Goal: Task Accomplishment & Management: Manage account settings

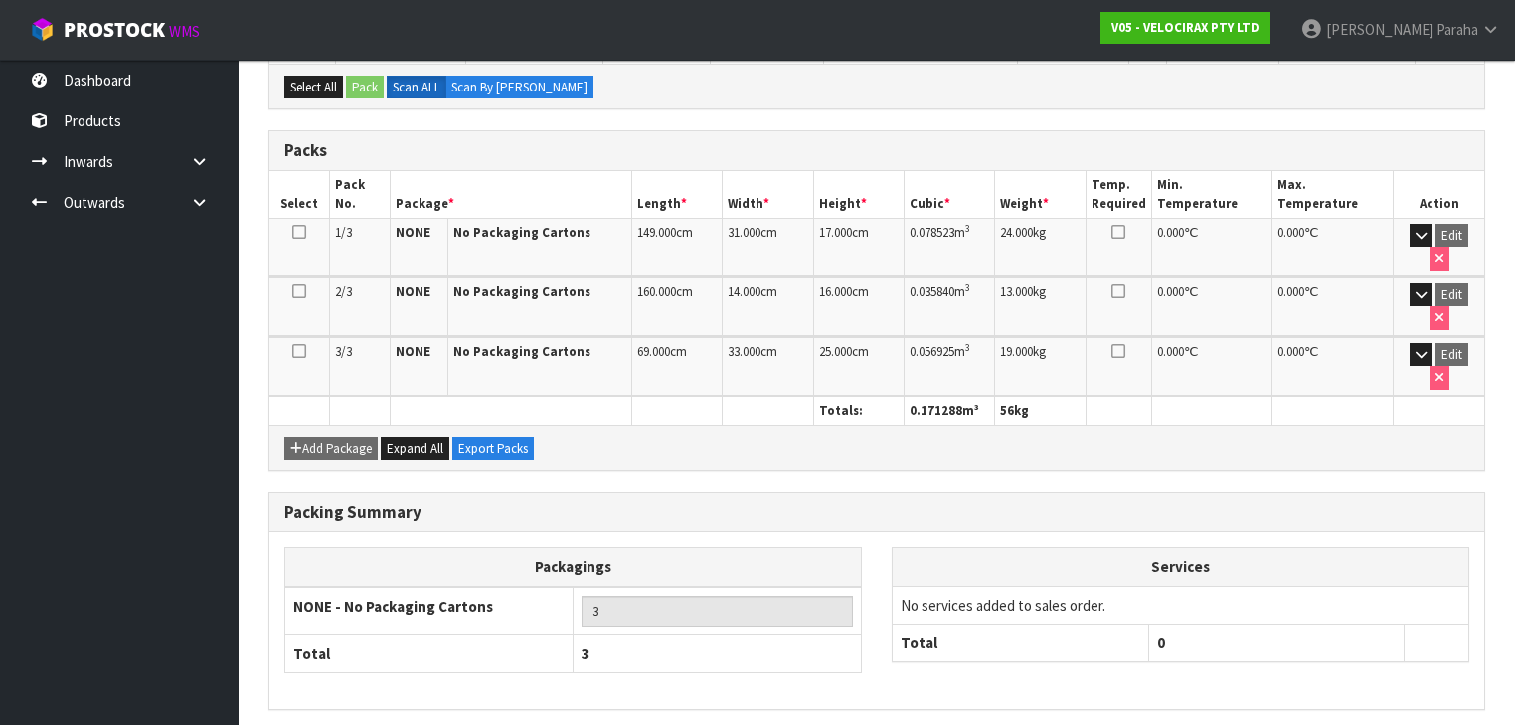
scroll to position [390, 0]
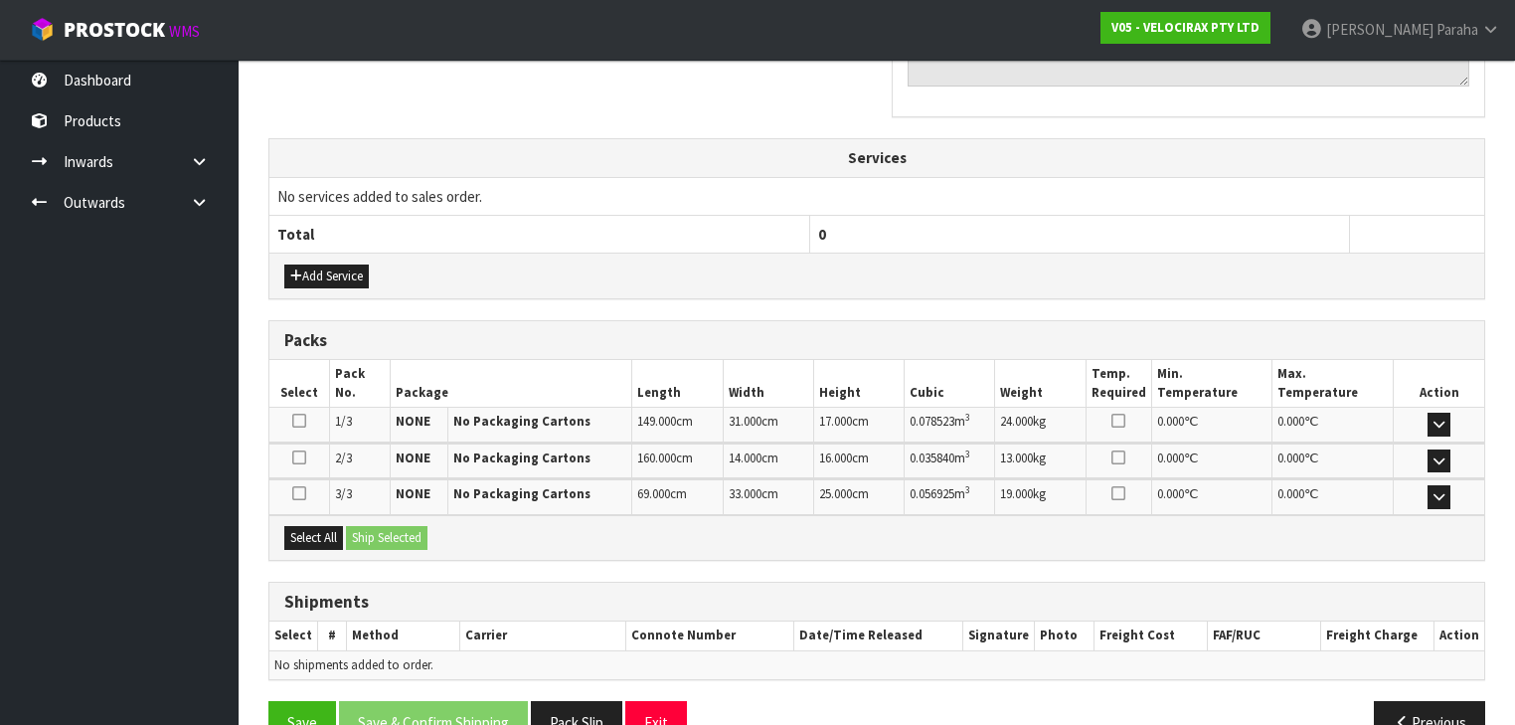
scroll to position [641, 0]
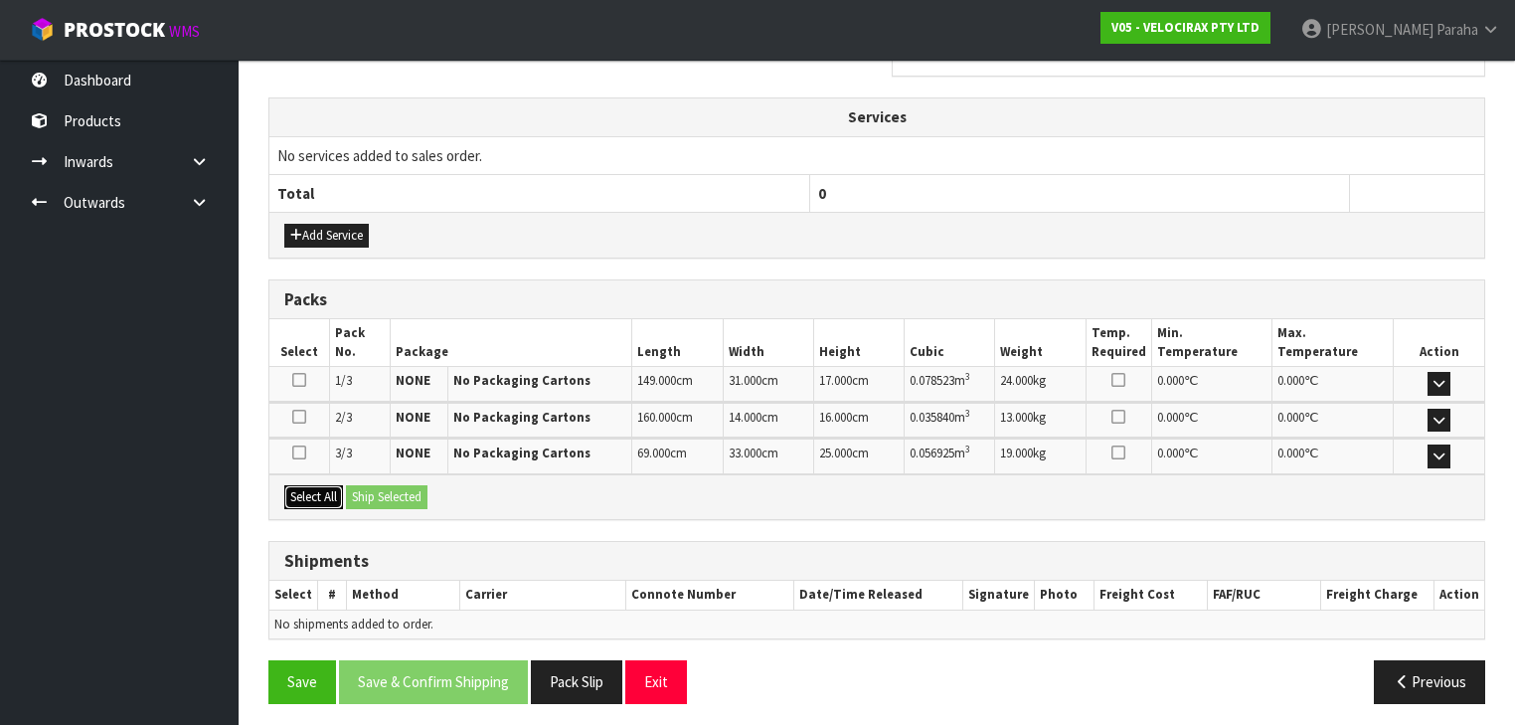
click at [326, 493] on button "Select All" at bounding box center [313, 497] width 59 height 24
click at [396, 493] on button "Ship Selected" at bounding box center [387, 497] width 82 height 24
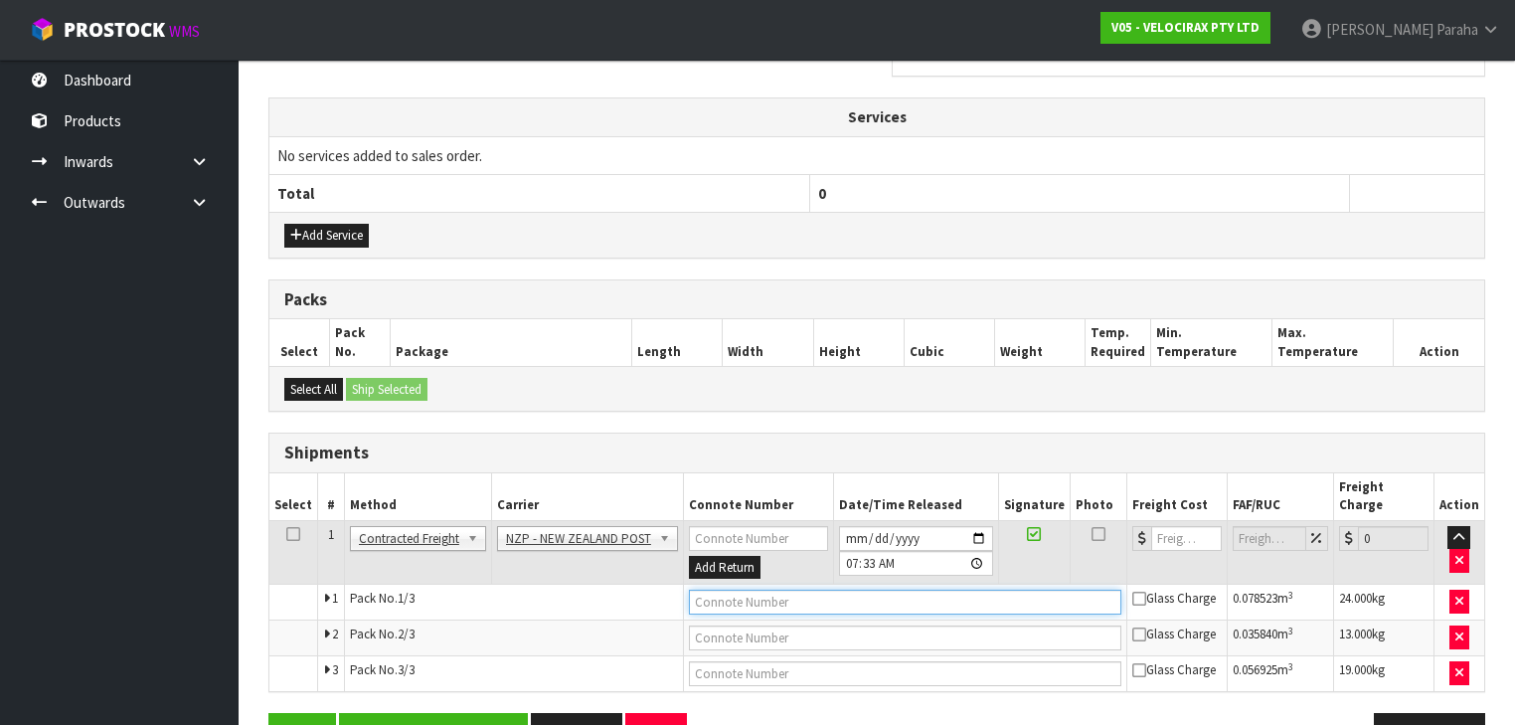
click at [741, 590] on input "text" at bounding box center [905, 602] width 432 height 25
paste input "BZGG004010"
type input "BZGG004010"
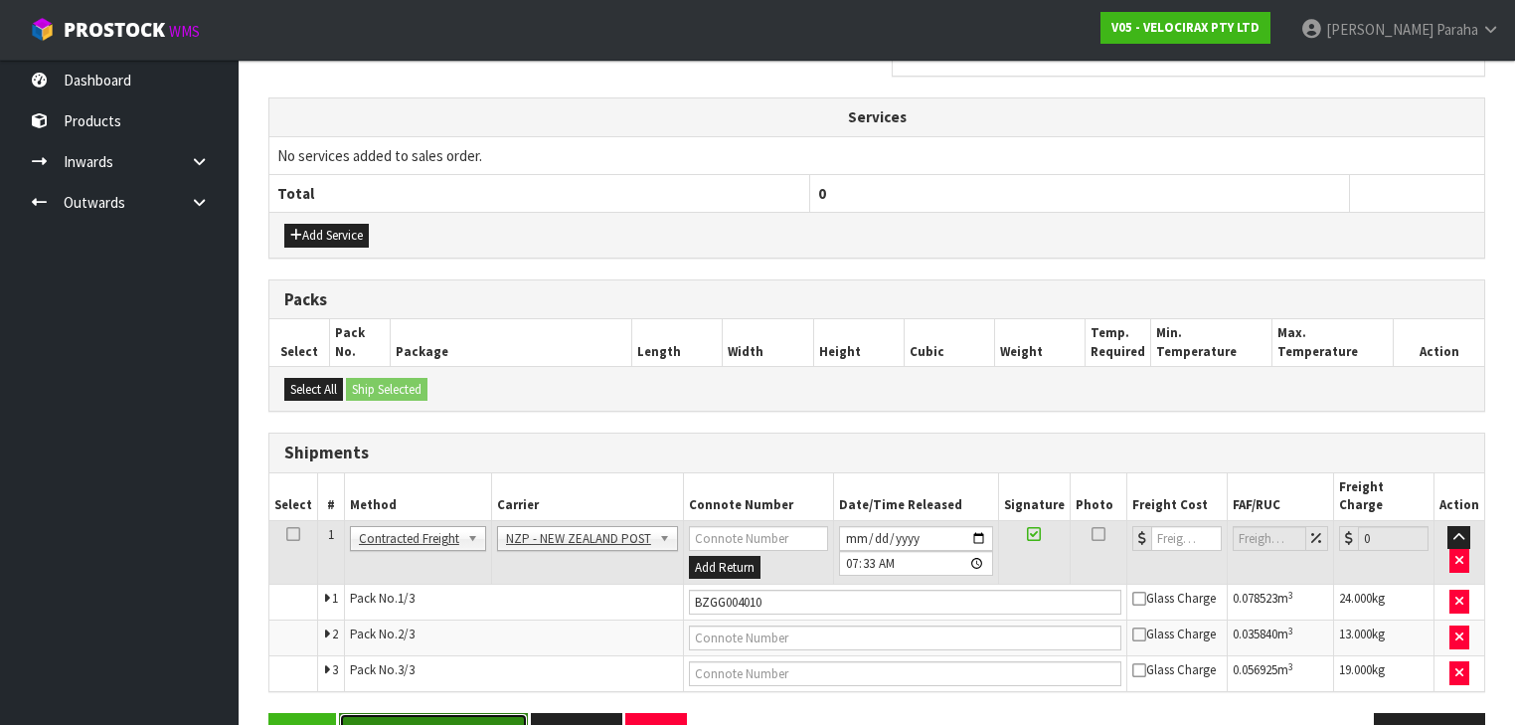
click at [489, 713] on button "Save & Confirm Shipping" at bounding box center [433, 734] width 189 height 43
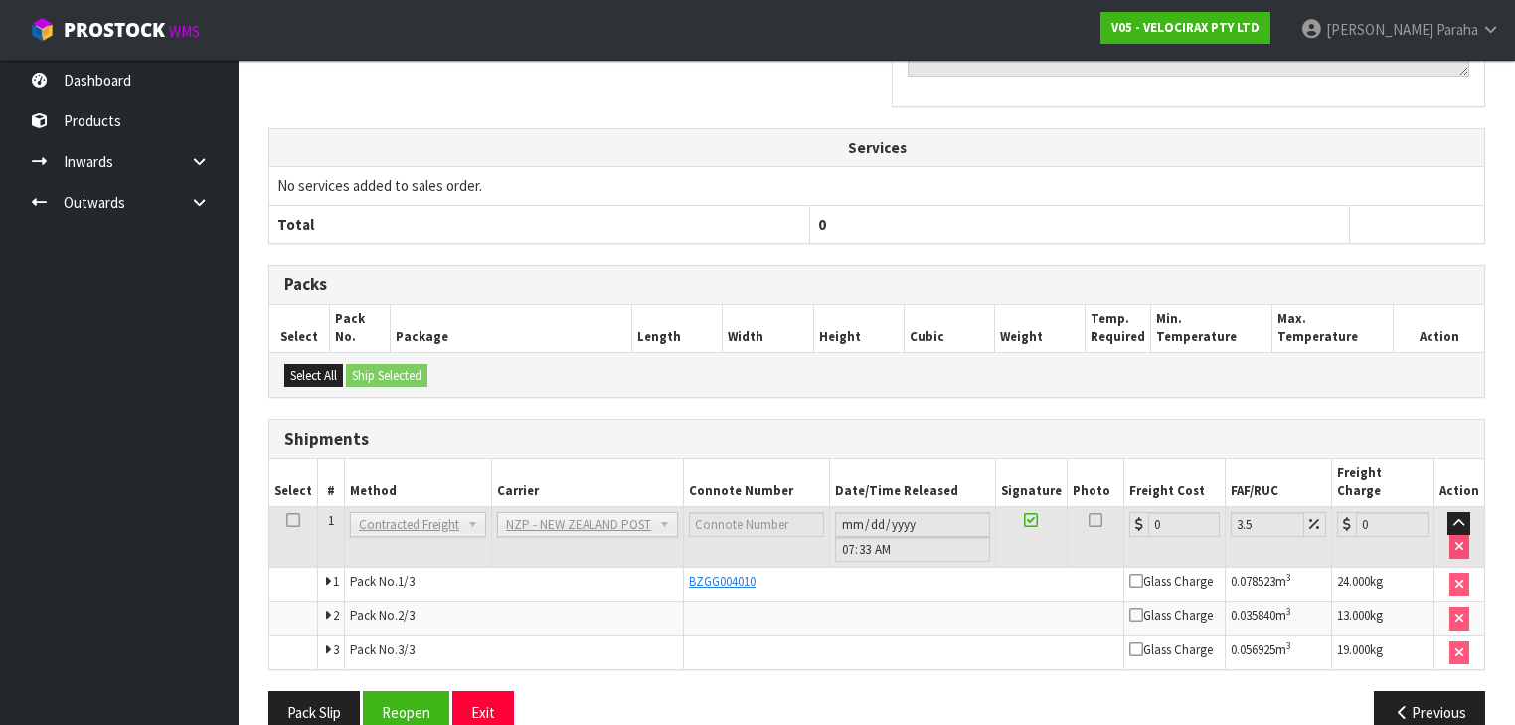
scroll to position [718, 0]
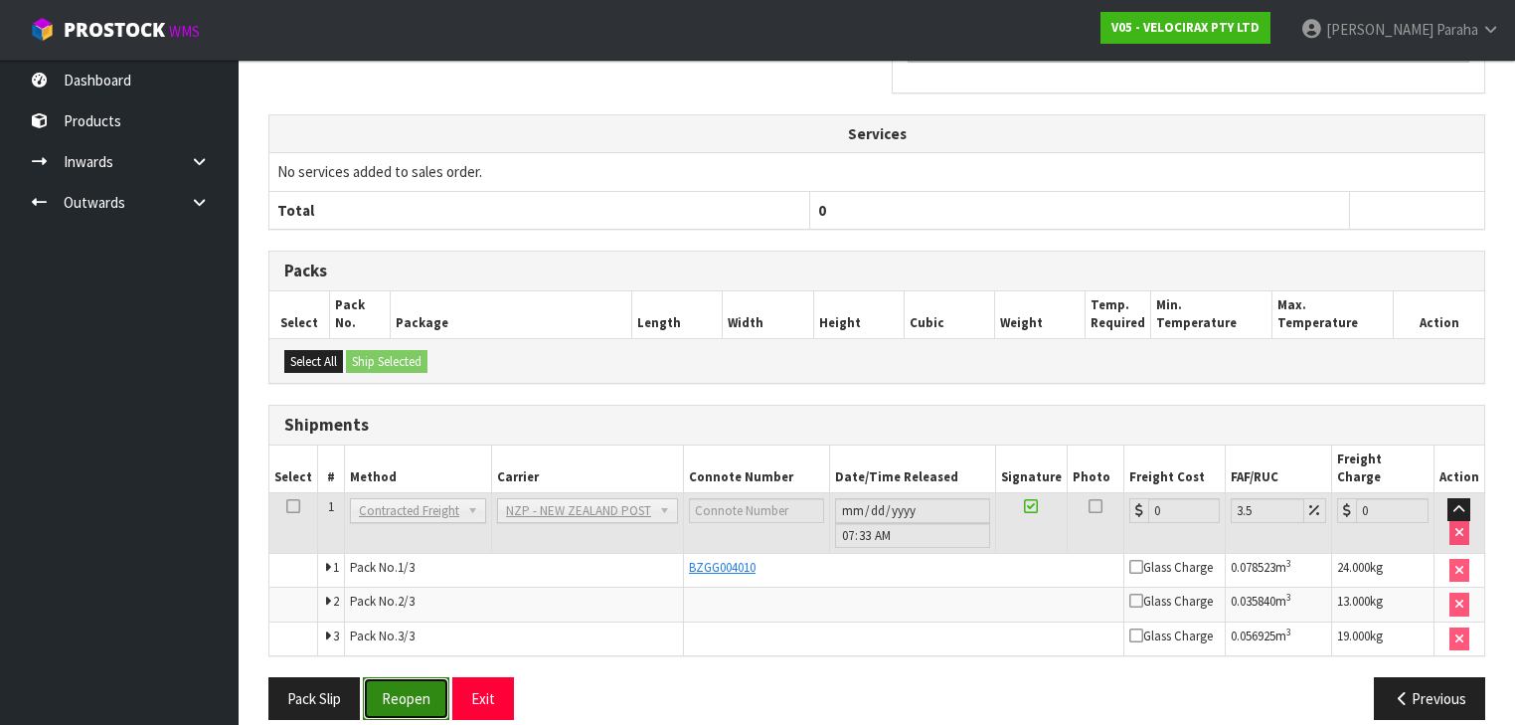
click at [426, 677] on button "Reopen" at bounding box center [406, 698] width 86 height 43
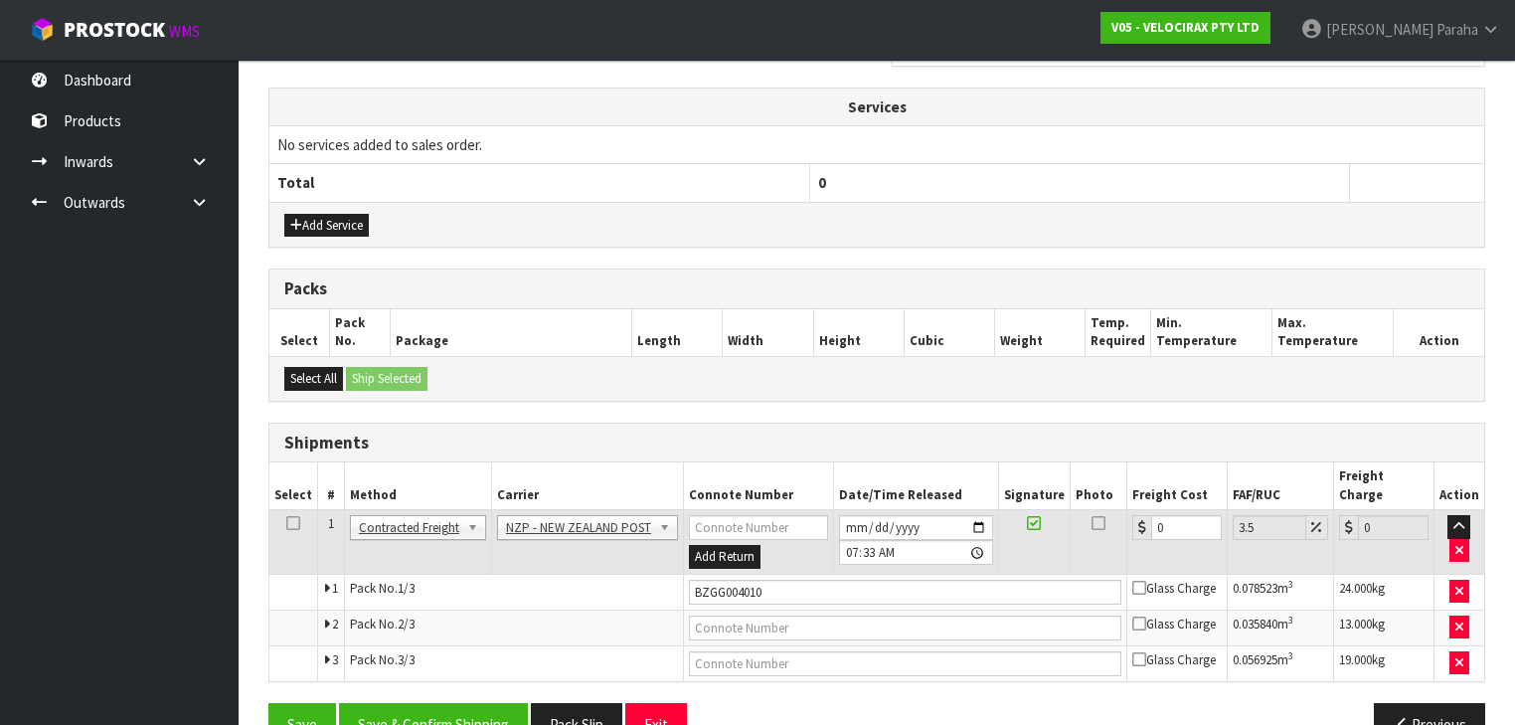
scroll to position [749, 0]
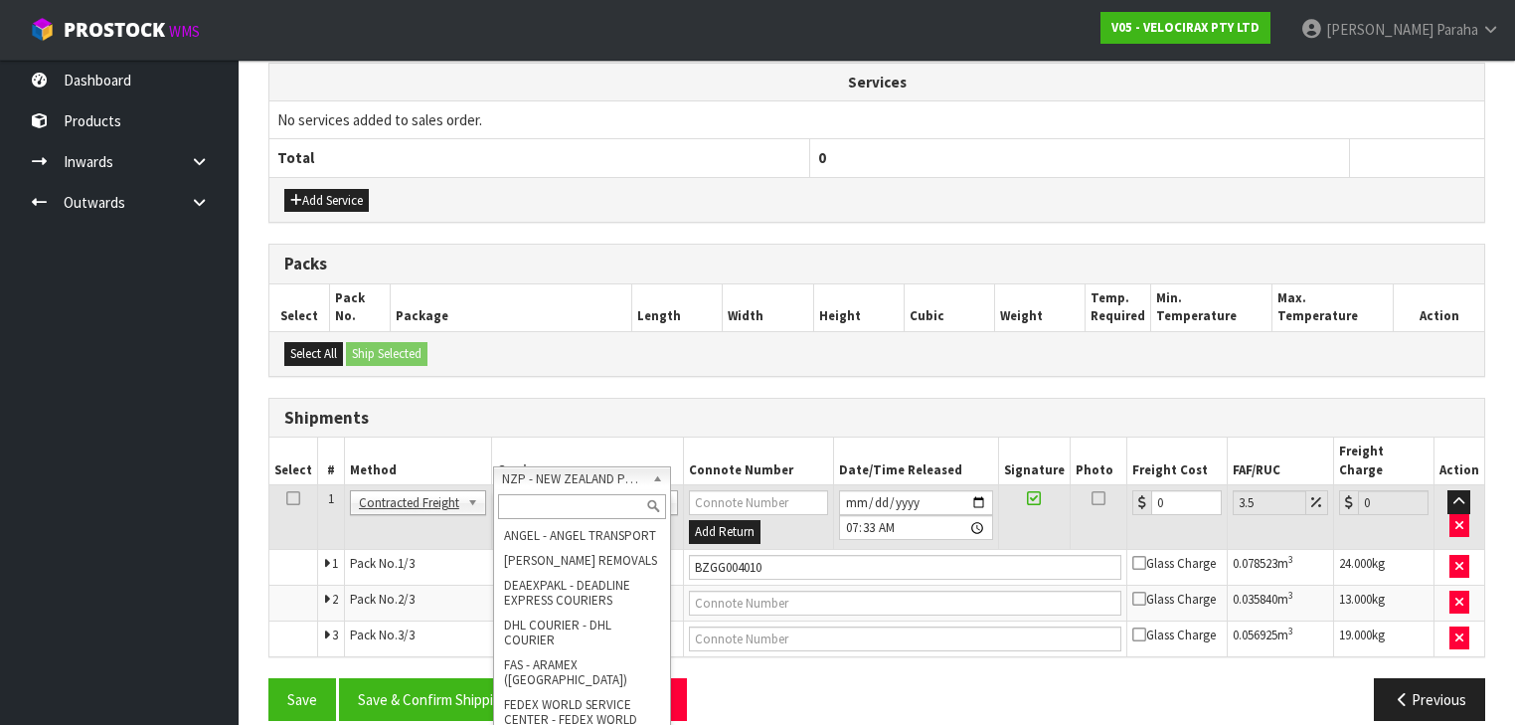
click at [624, 507] on input "text" at bounding box center [582, 506] width 168 height 25
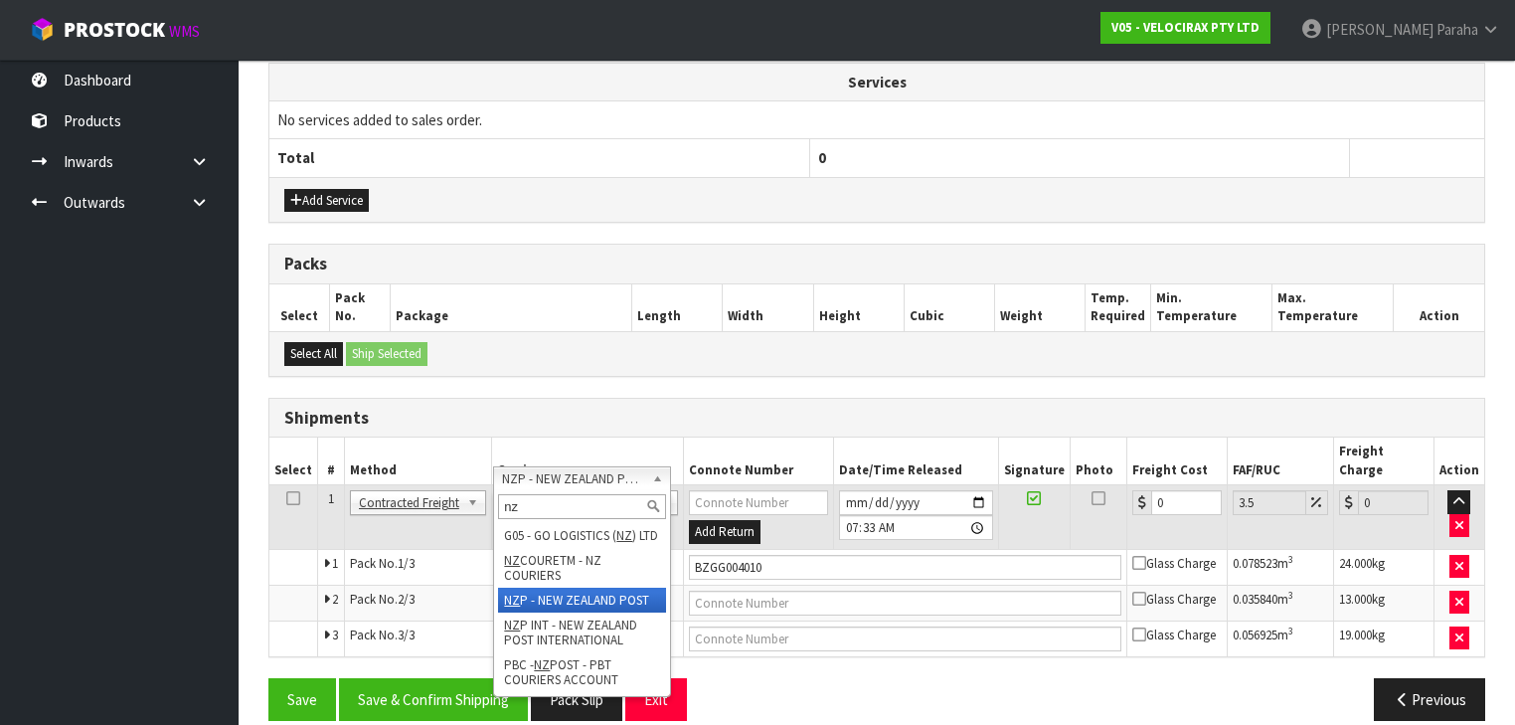
type input "nzc"
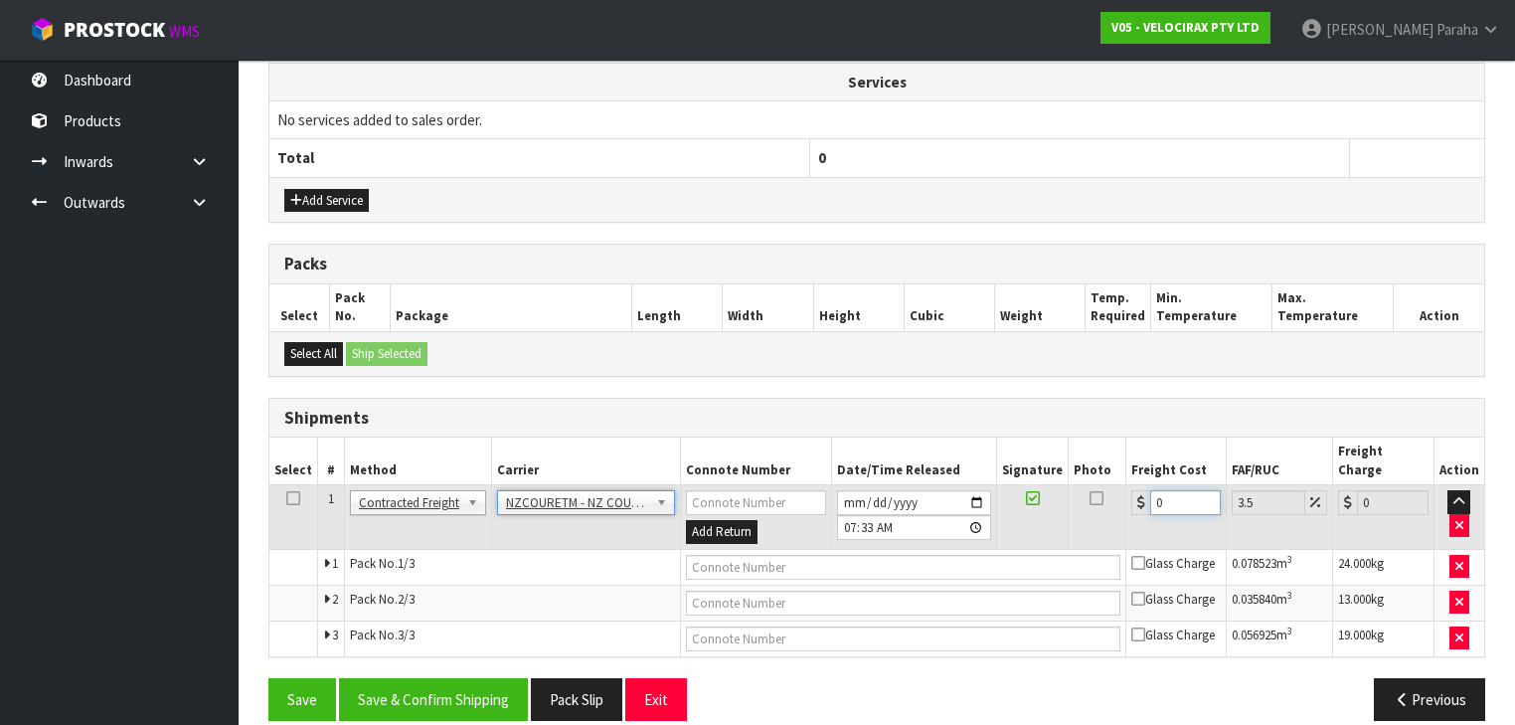
click at [1181, 490] on input "0" at bounding box center [1186, 502] width 72 height 25
type input "5"
type input "5.17"
type input "59"
type input "61.06"
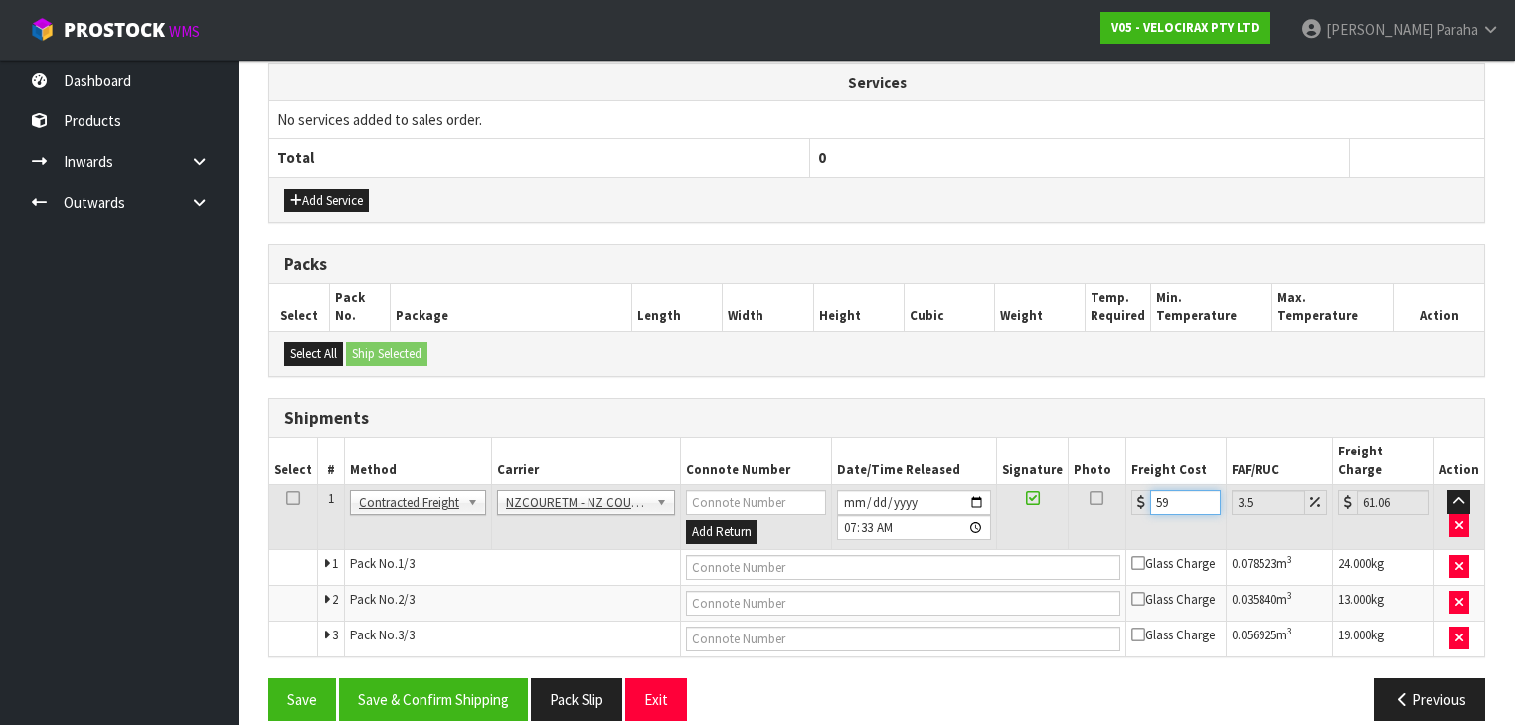
type input "59.8"
type input "61.89"
type input "59.89"
type input "61.99"
type input "59.89"
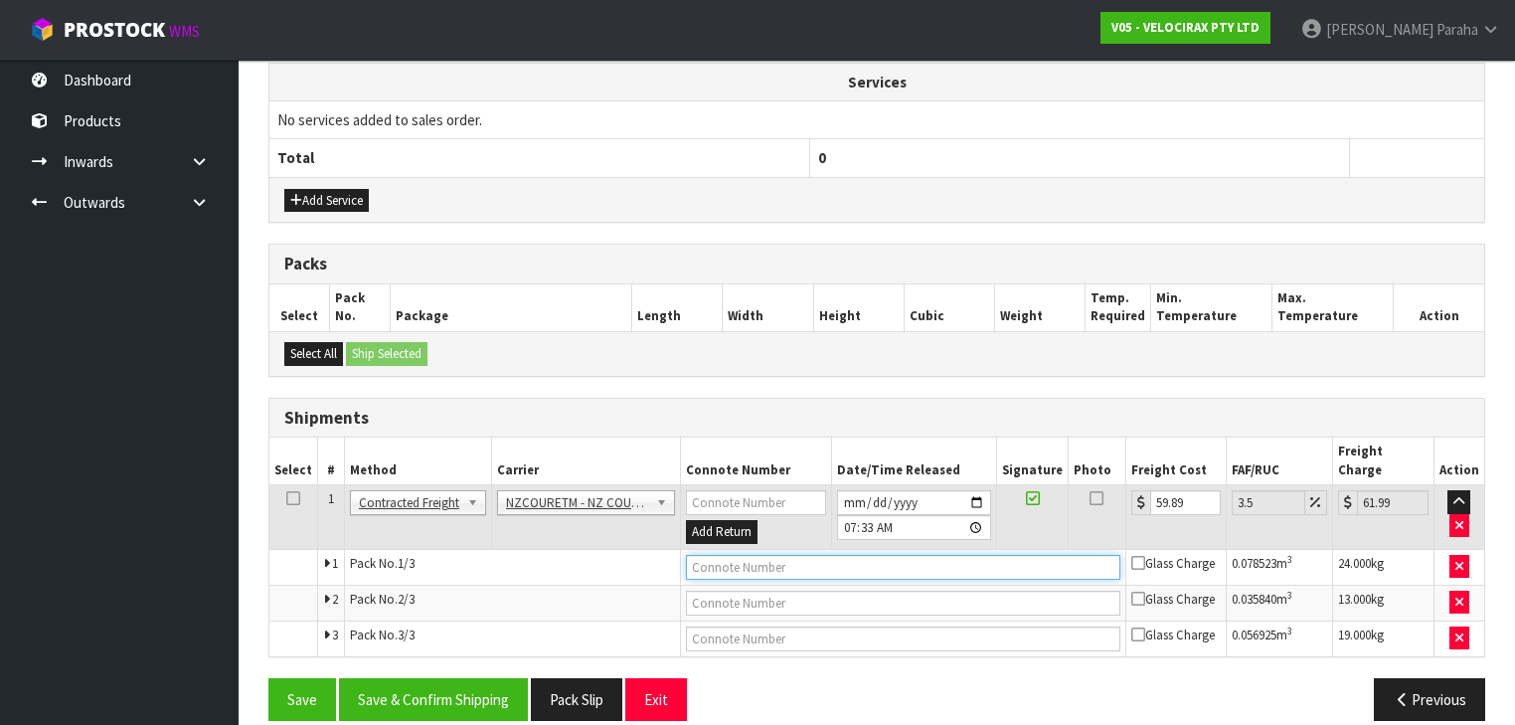
click at [725, 555] on input "text" at bounding box center [903, 567] width 434 height 25
paste input "BZGG004010"
type input "BZGG004010"
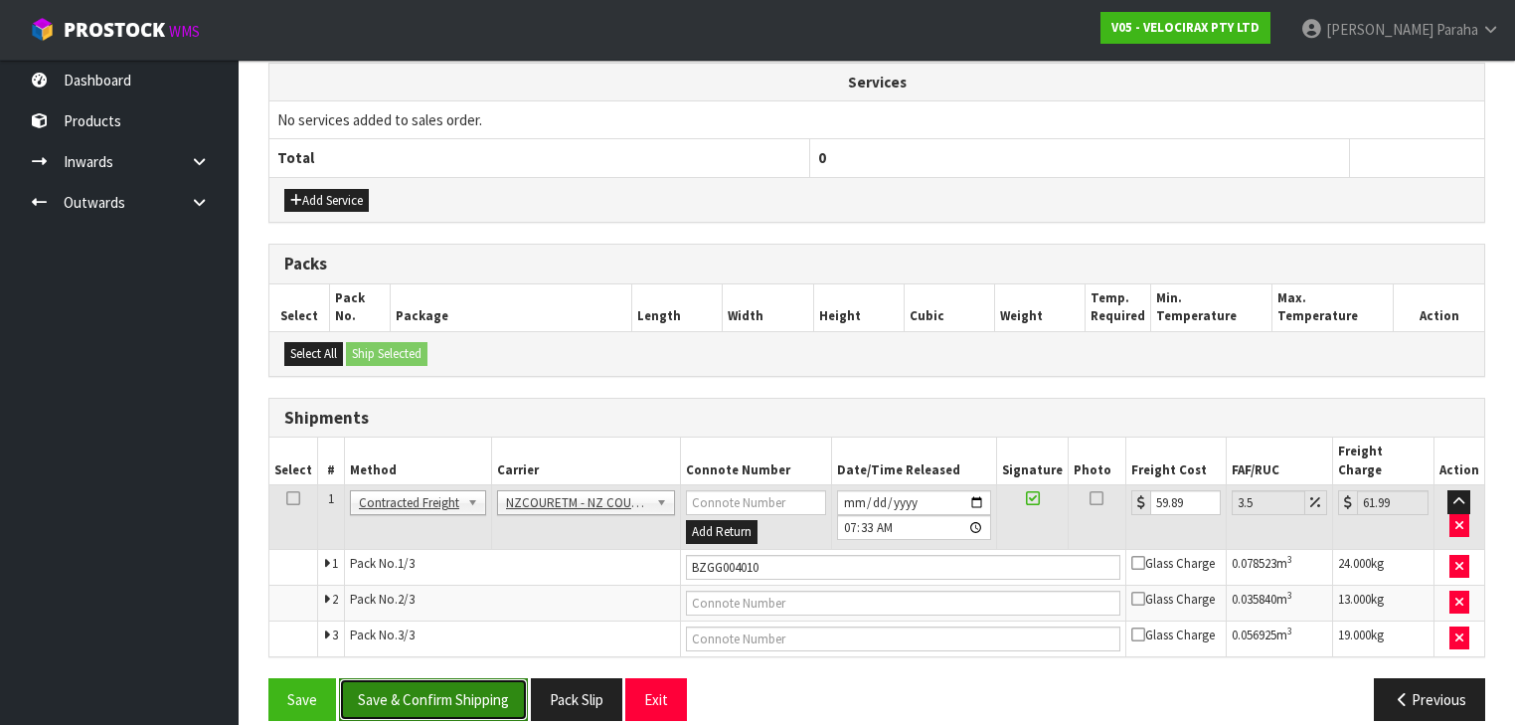
click at [488, 678] on button "Save & Confirm Shipping" at bounding box center [433, 699] width 189 height 43
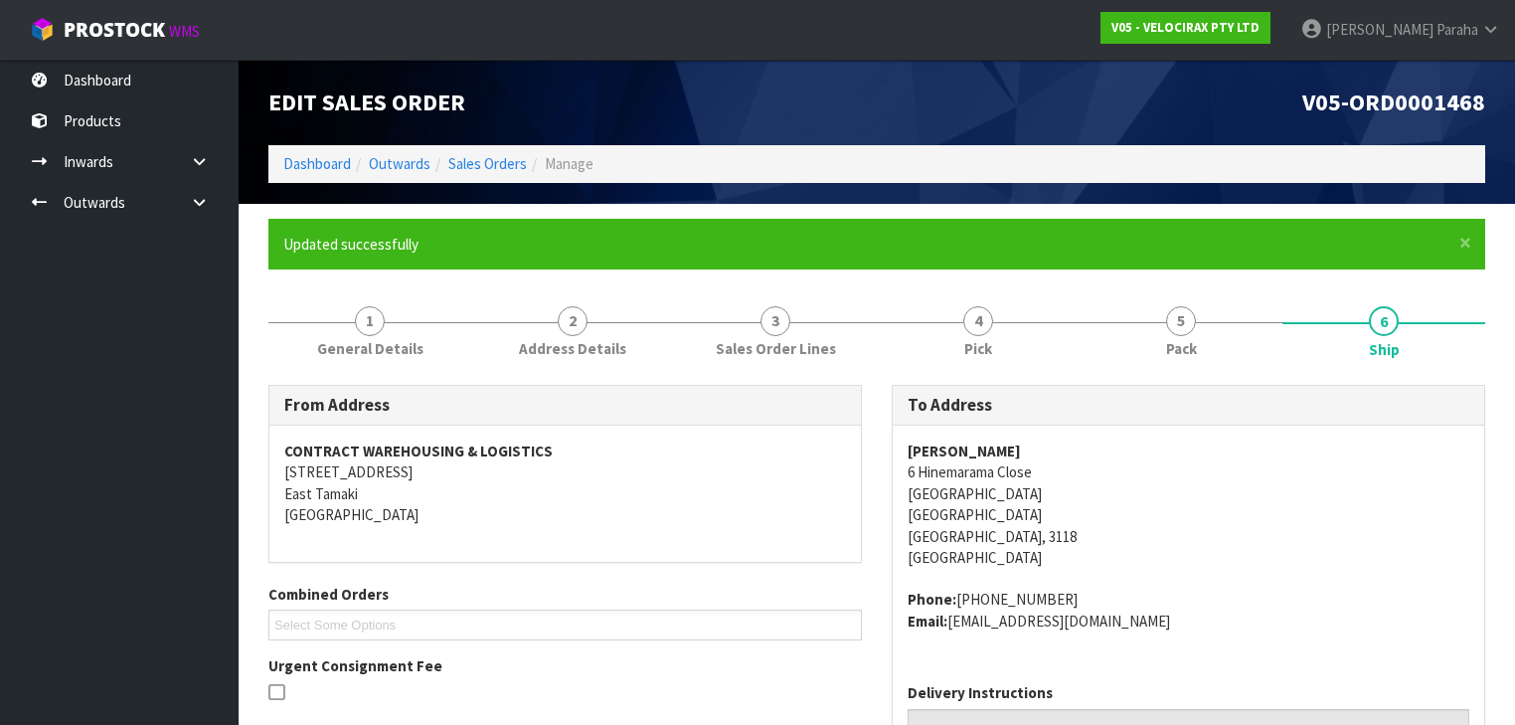
scroll to position [0, 0]
click at [1463, 40] on link "[PERSON_NAME]" at bounding box center [1400, 30] width 230 height 60
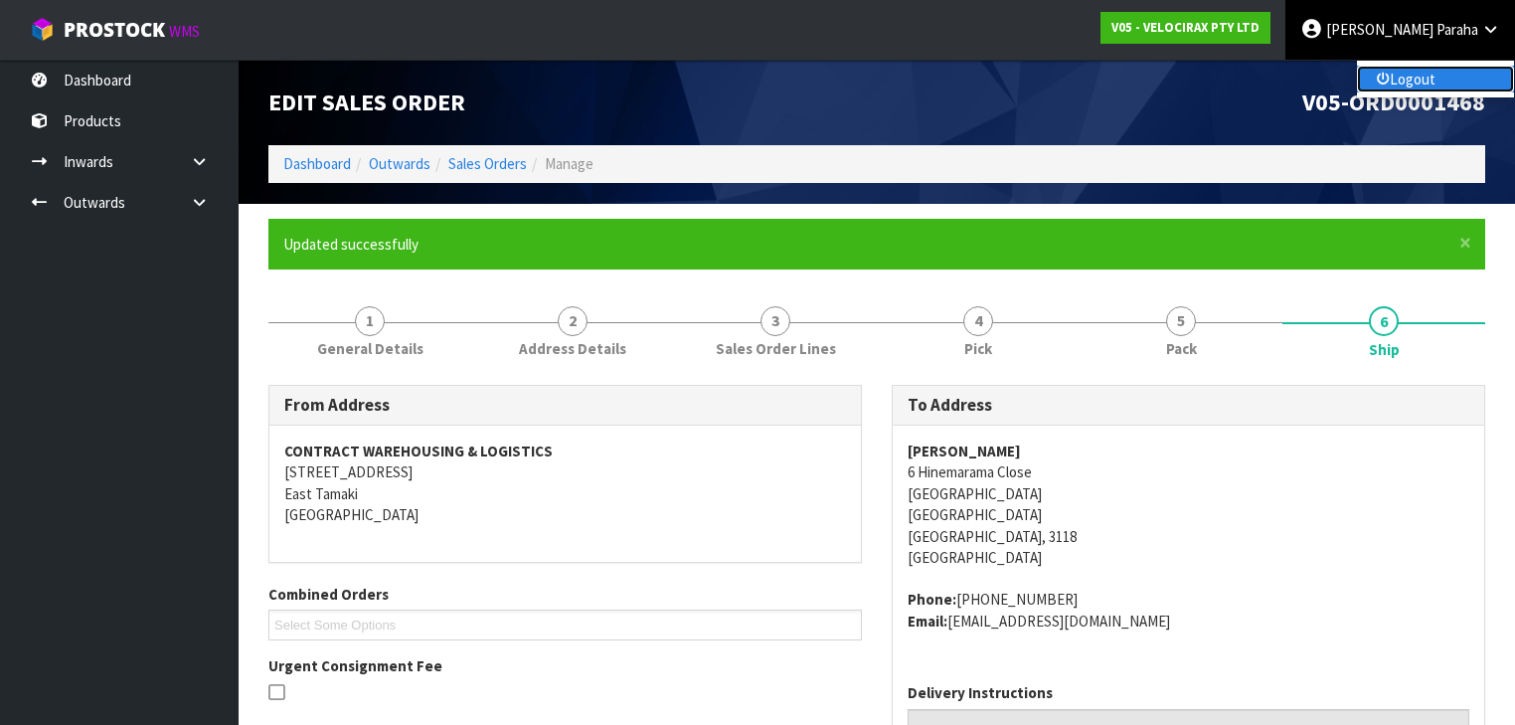
click at [1436, 86] on link "Logout" at bounding box center [1435, 79] width 157 height 27
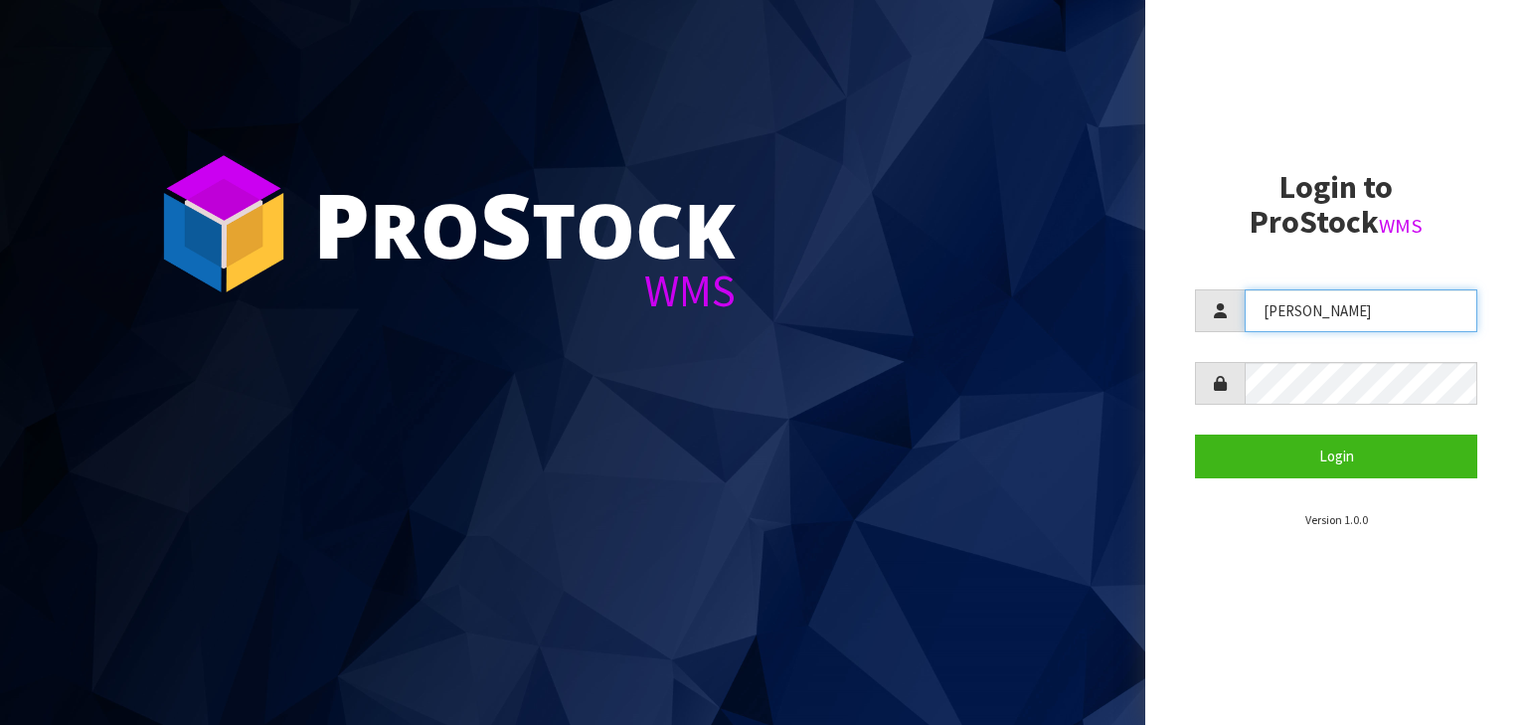
drag, startPoint x: 1319, startPoint y: 314, endPoint x: 1203, endPoint y: 350, distance: 121.7
click at [1203, 350] on form "Lalisha Login" at bounding box center [1336, 383] width 282 height 188
type input "POLLY"
click at [1217, 391] on div at bounding box center [1336, 383] width 282 height 43
click at [1195, 434] on button "Login" at bounding box center [1336, 455] width 282 height 43
